Goal: Transaction & Acquisition: Purchase product/service

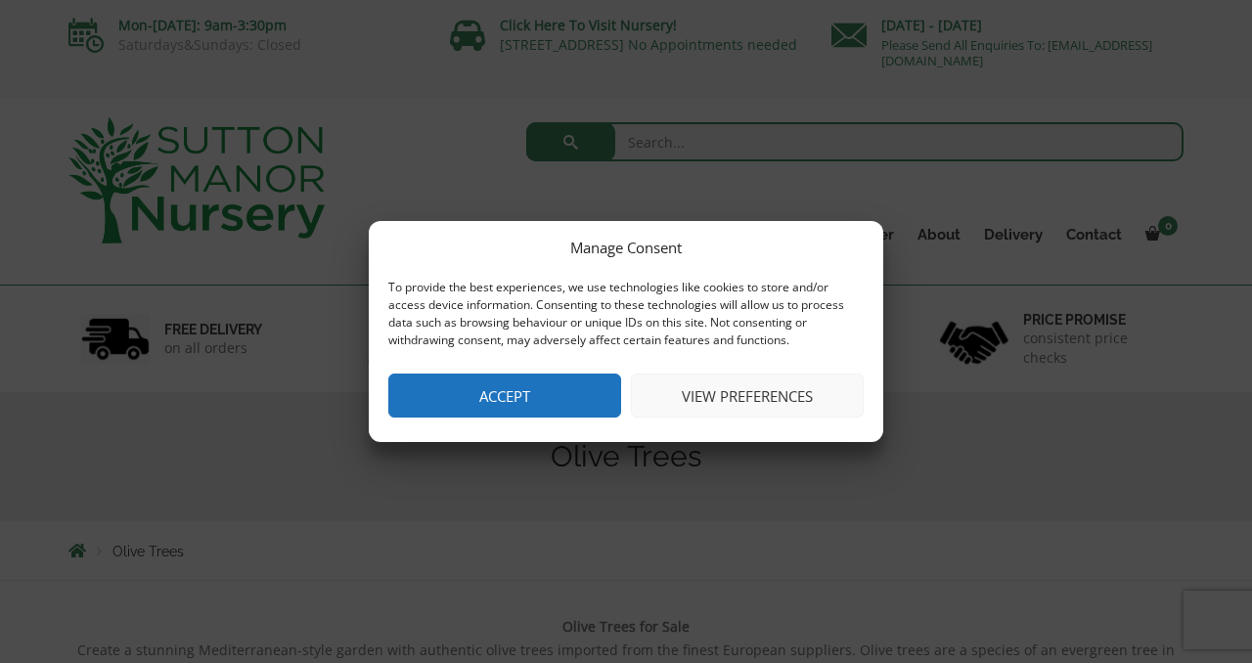
click at [463, 394] on button "Accept" at bounding box center [504, 396] width 233 height 44
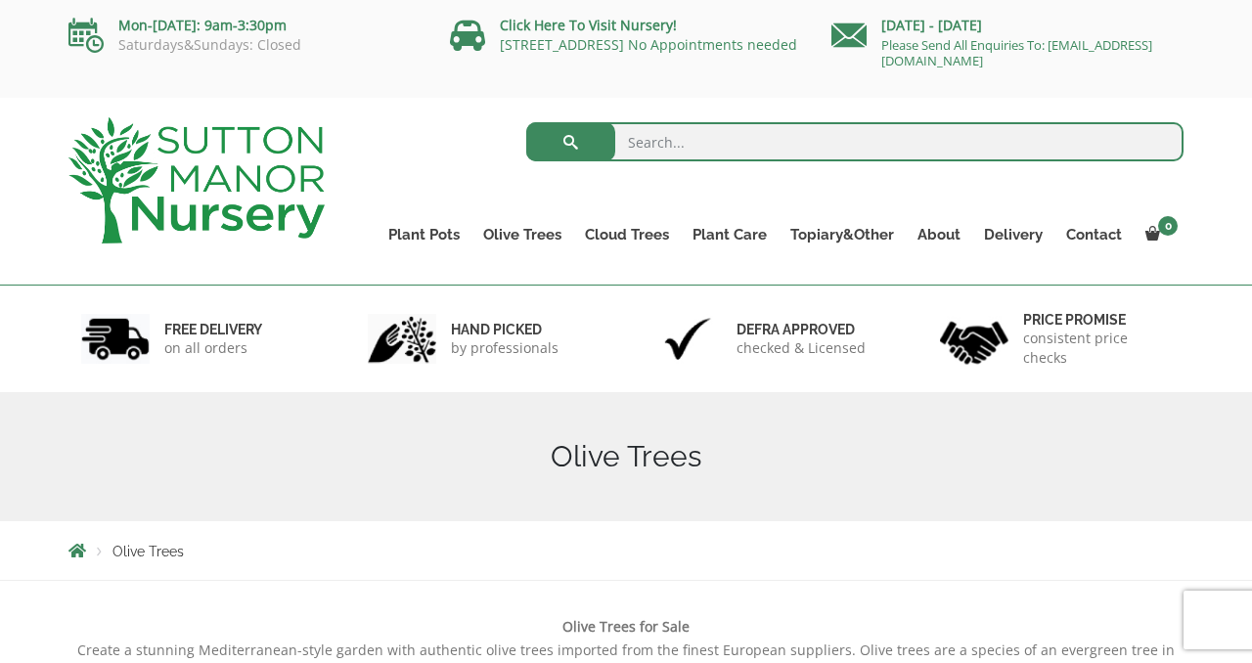
click at [659, 142] on input "search" at bounding box center [855, 141] width 658 height 39
type input "baby olive trees"
click at [526, 122] on button "submit" at bounding box center [570, 141] width 89 height 39
